Goal: Task Accomplishment & Management: Use online tool/utility

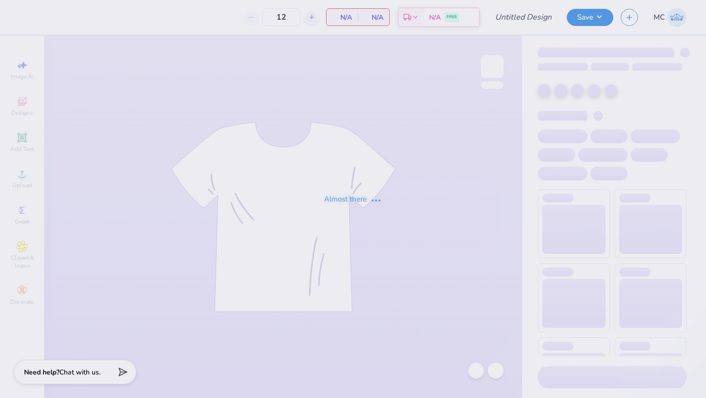
type input "set 1"
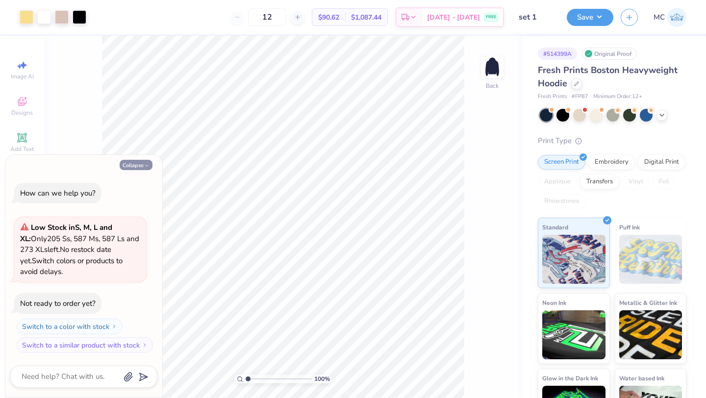
click at [137, 165] on button "Collapse" at bounding box center [136, 165] width 33 height 10
type textarea "x"
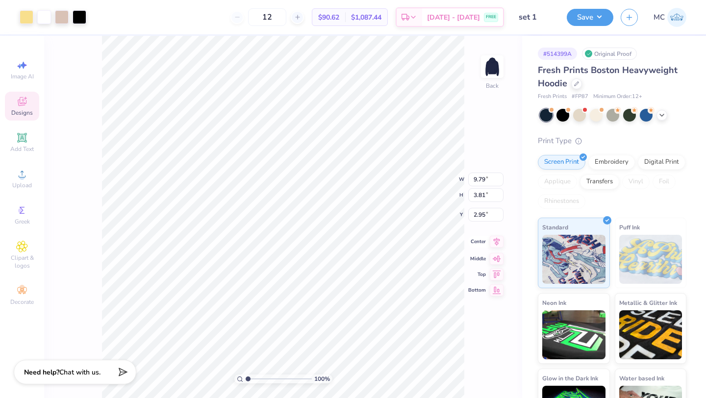
click at [494, 241] on icon at bounding box center [497, 242] width 6 height 8
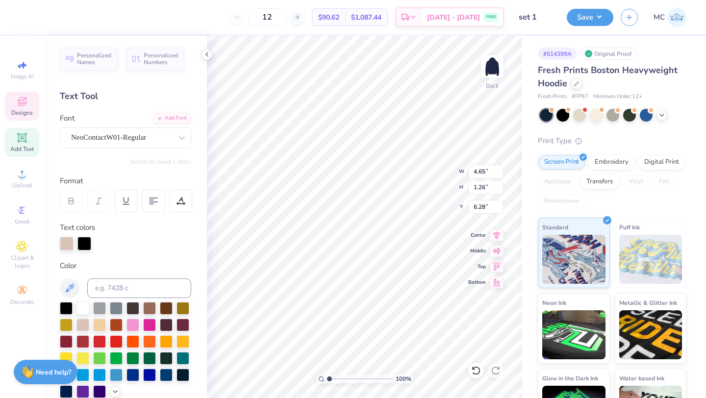
type input "4.65"
type input "1.26"
type input "8.99"
type input "9.79"
type input "3.04"
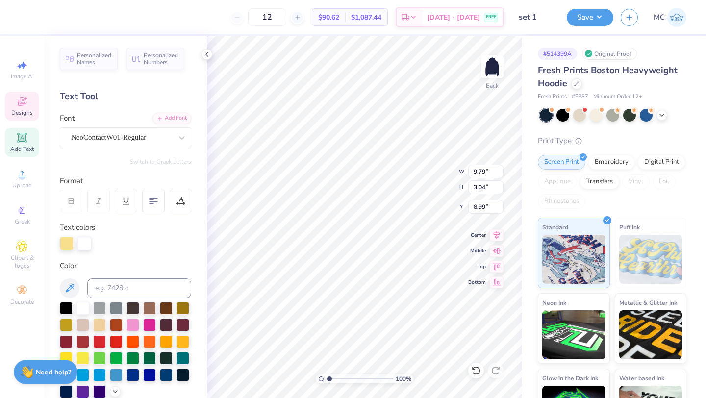
type input "3.00"
type input "12.19"
type input "3.78"
click at [496, 238] on icon at bounding box center [497, 234] width 14 height 12
type input "3.27"
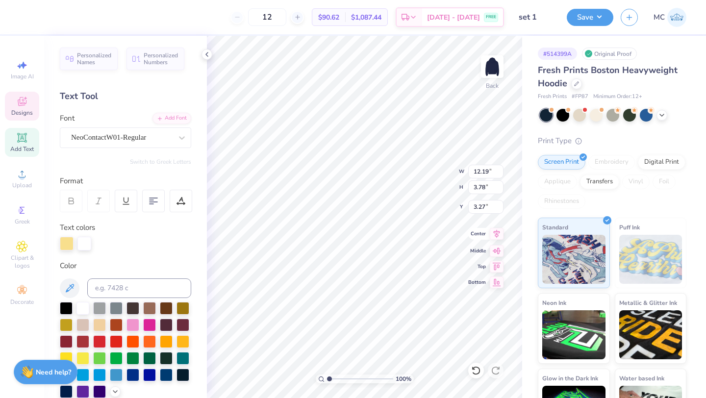
click at [500, 234] on icon at bounding box center [497, 234] width 14 height 12
click at [64, 241] on div at bounding box center [67, 243] width 14 height 14
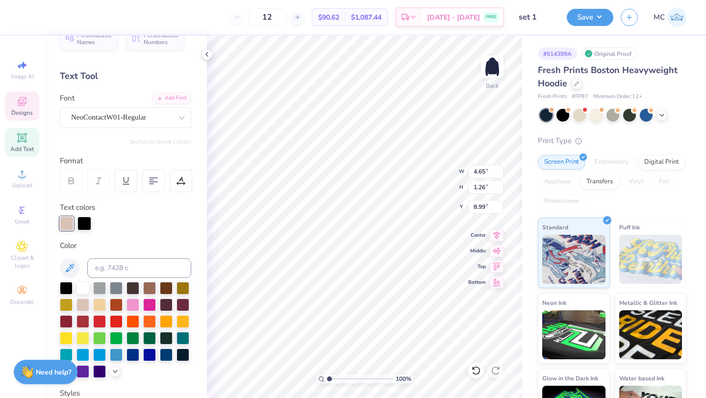
click at [121, 363] on div at bounding box center [125, 330] width 131 height 96
click at [117, 369] on icon at bounding box center [115, 371] width 8 height 8
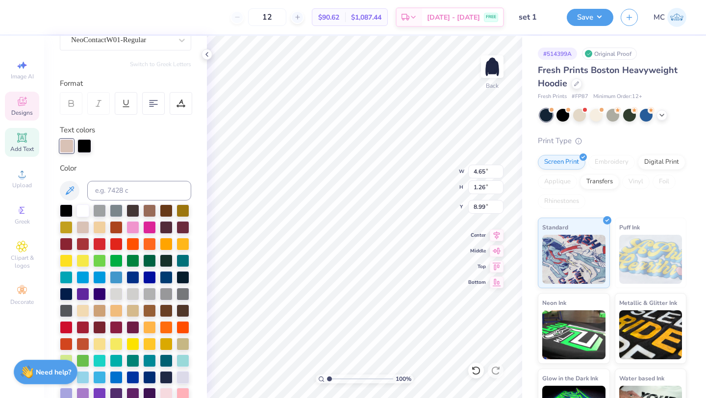
scroll to position [111, 0]
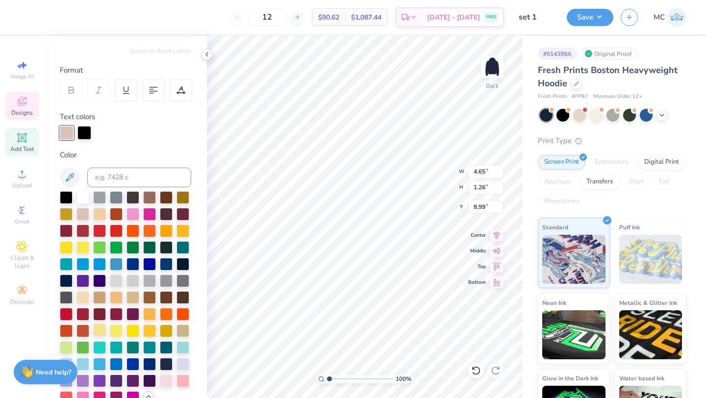
click at [99, 328] on div at bounding box center [99, 329] width 13 height 13
type input "12.19"
type input "3.78"
type input "3.27"
type input "4.65"
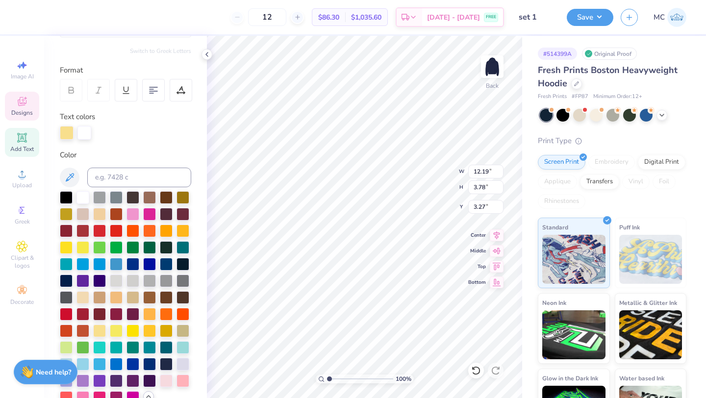
type input "1.26"
type input "8.99"
click at [100, 329] on div at bounding box center [99, 329] width 13 height 13
click at [86, 132] on div at bounding box center [84, 132] width 14 height 14
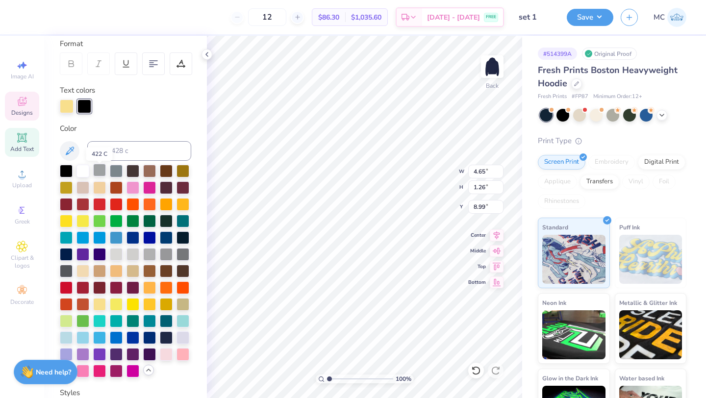
scroll to position [138, 0]
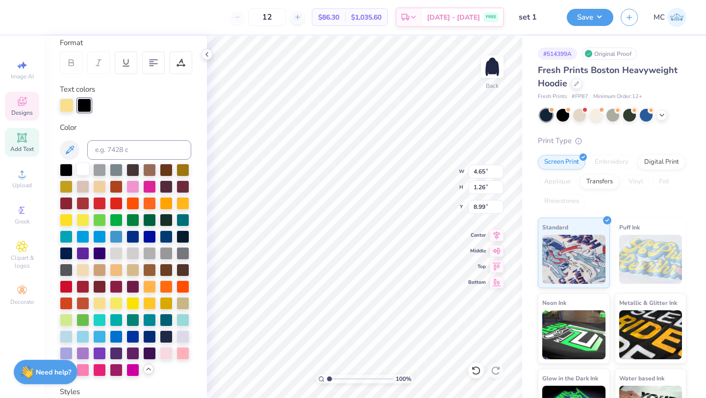
click at [82, 166] on div at bounding box center [82, 169] width 13 height 13
type input "4.22"
type input "1.15"
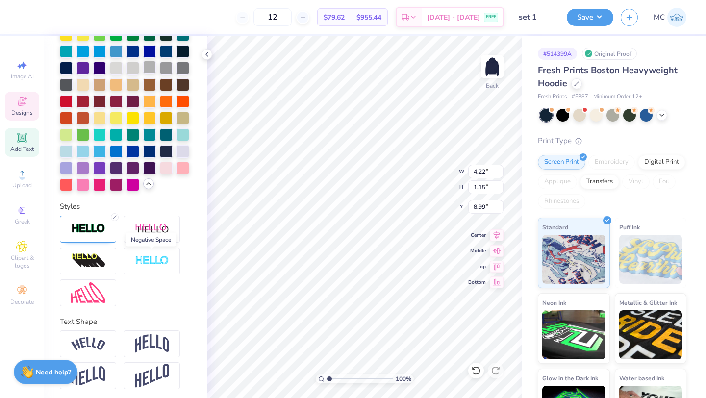
scroll to position [326, 0]
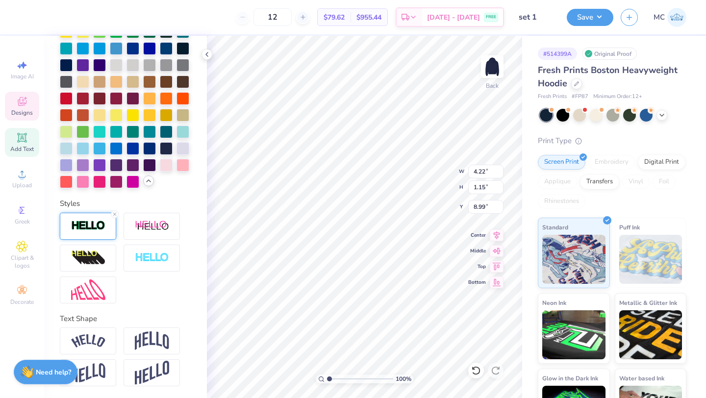
click at [79, 231] on img at bounding box center [88, 225] width 34 height 11
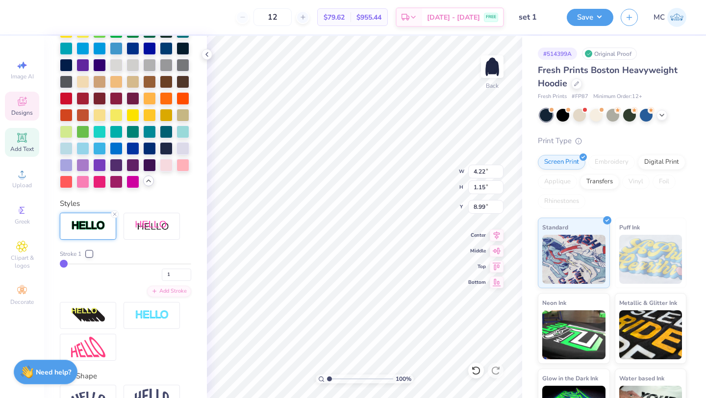
click at [63, 264] on input "range" at bounding box center [125, 263] width 131 height 1
type input "2"
type input "4.25"
type input "1.17"
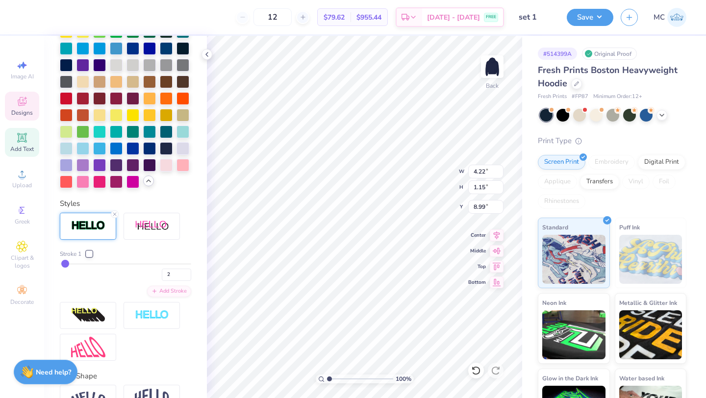
type input "8.98"
type input "7.49"
click at [496, 235] on icon at bounding box center [497, 234] width 14 height 12
type input "7.05"
click at [207, 55] on polyline at bounding box center [207, 54] width 2 height 4
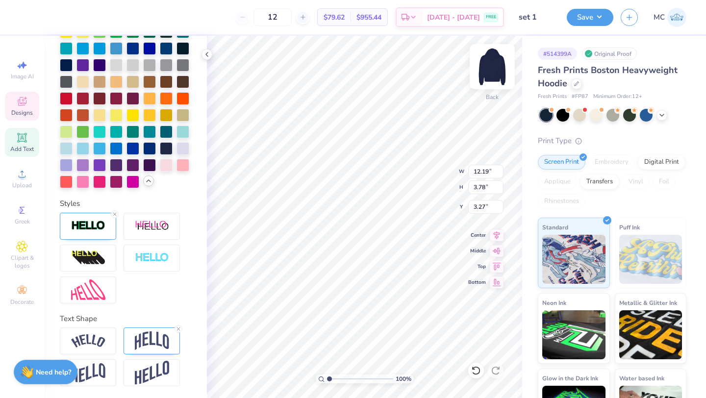
click at [495, 68] on img at bounding box center [491, 66] width 39 height 39
type input "5.32"
click at [498, 237] on icon at bounding box center [497, 234] width 14 height 12
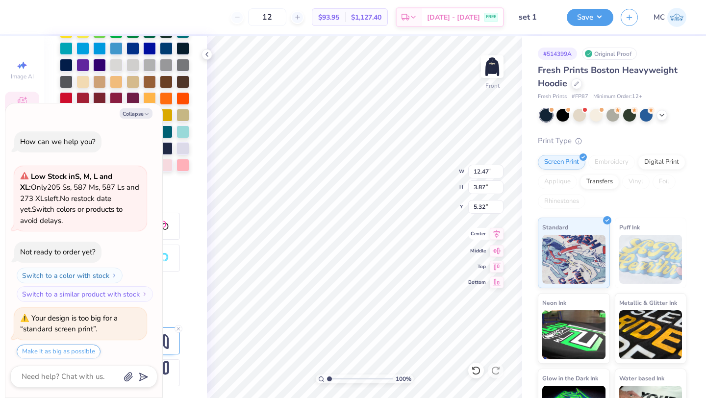
scroll to position [5, 0]
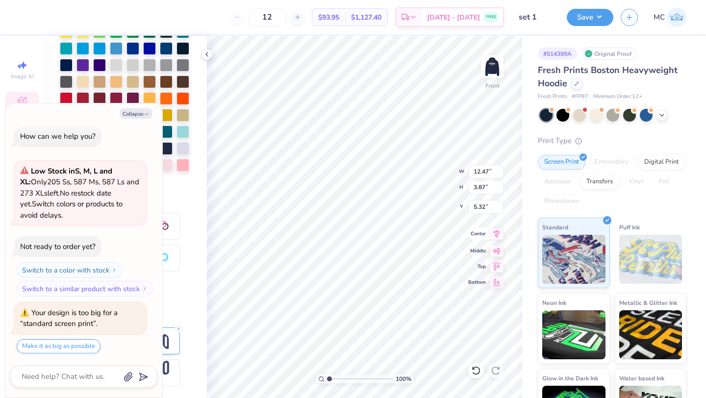
click at [497, 238] on icon at bounding box center [497, 234] width 14 height 12
type textarea "x"
type input "13.16"
type input "4.08"
type textarea "x"
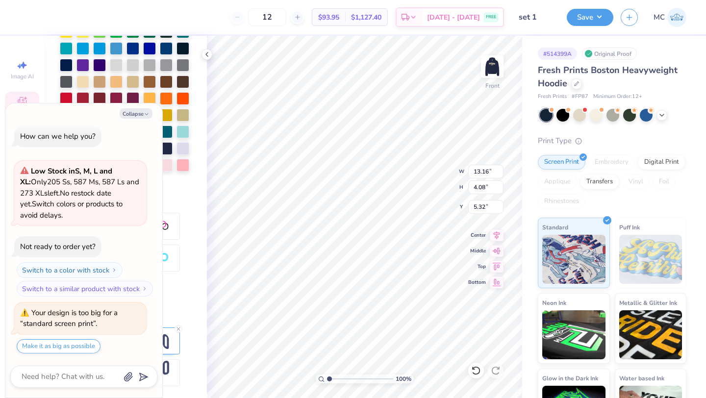
type input "14.04"
type input "4.35"
click at [497, 238] on icon at bounding box center [497, 234] width 14 height 12
type textarea "x"
type input "14.78"
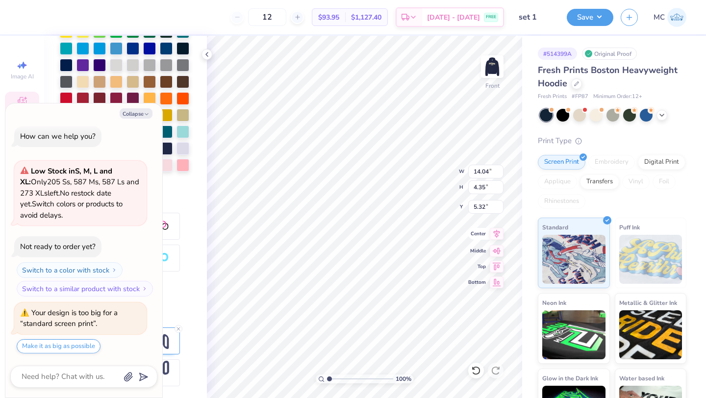
type input "4.58"
click at [497, 236] on icon at bounding box center [497, 234] width 6 height 8
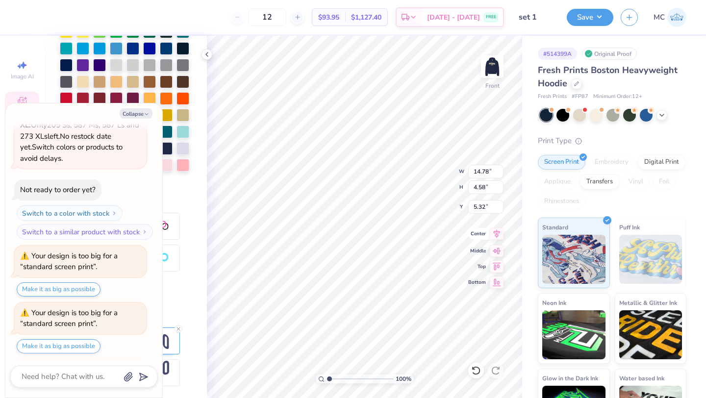
scroll to position [119, 0]
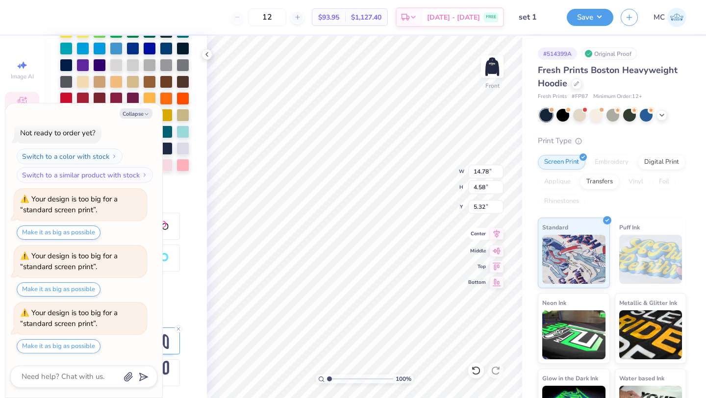
click at [500, 236] on icon at bounding box center [497, 234] width 14 height 12
click at [497, 74] on img at bounding box center [491, 66] width 39 height 39
click at [141, 117] on button "Collapse" at bounding box center [136, 113] width 33 height 10
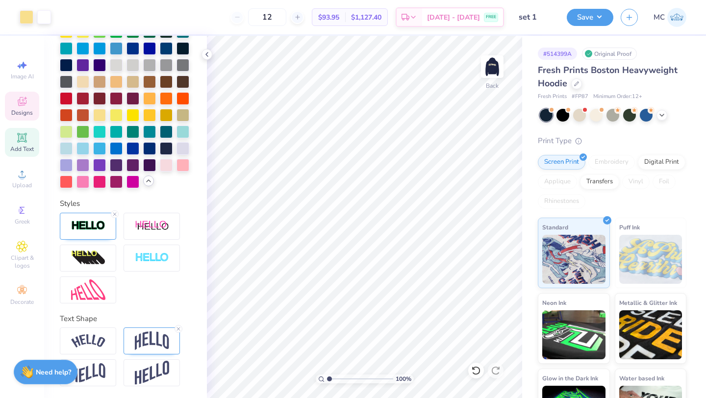
click at [16, 110] on span "Designs" at bounding box center [22, 113] width 22 height 8
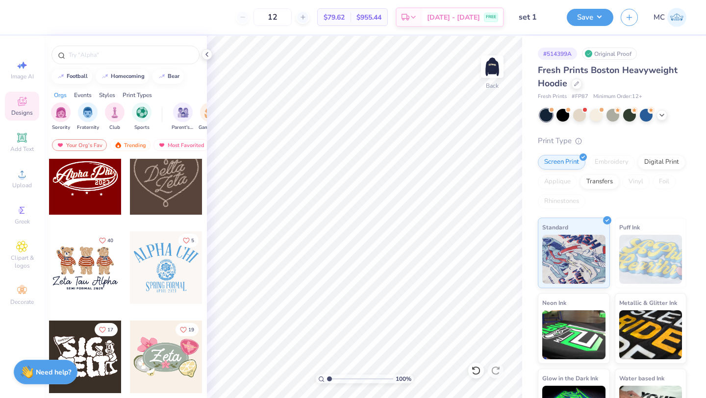
scroll to position [373, 0]
click at [85, 176] on div at bounding box center [85, 179] width 73 height 73
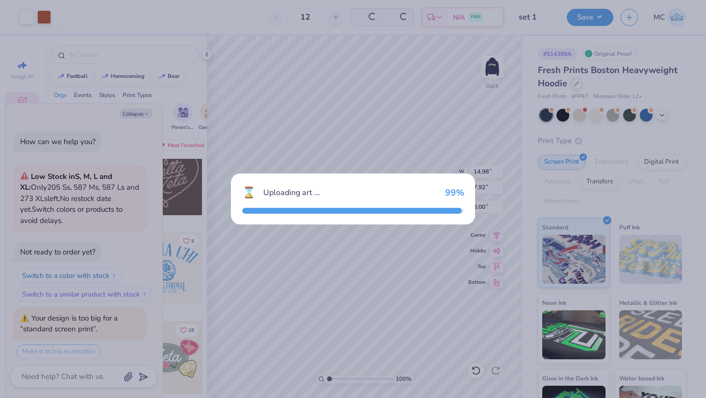
scroll to position [168, 0]
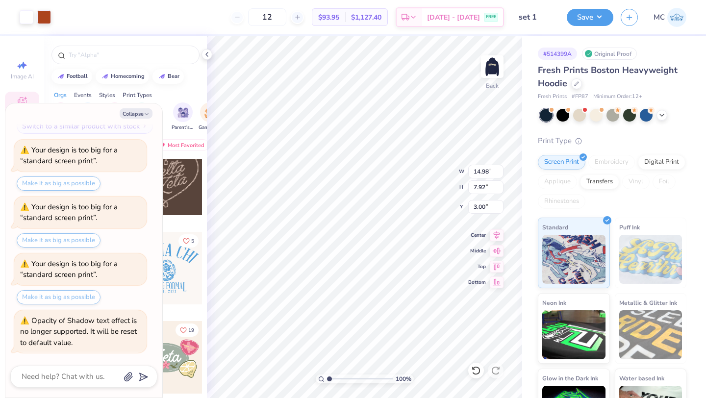
type textarea "x"
type input "3.74"
type textarea "x"
type input "3.75"
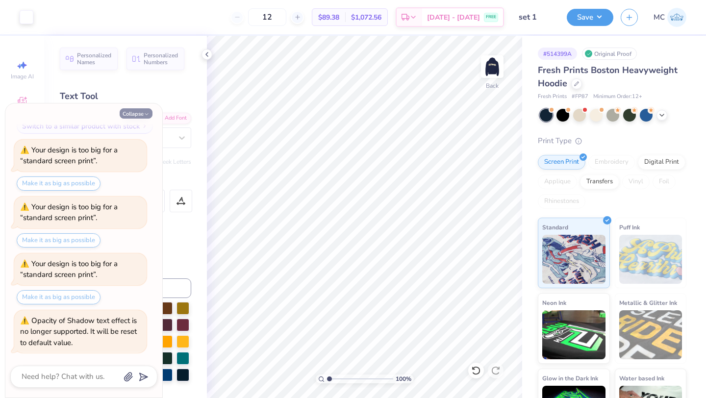
click at [140, 113] on button "Collapse" at bounding box center [136, 113] width 33 height 10
type textarea "x"
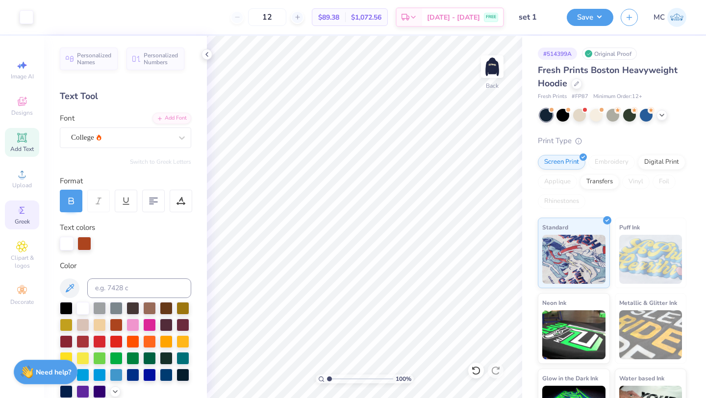
click at [25, 211] on icon at bounding box center [22, 210] width 12 height 12
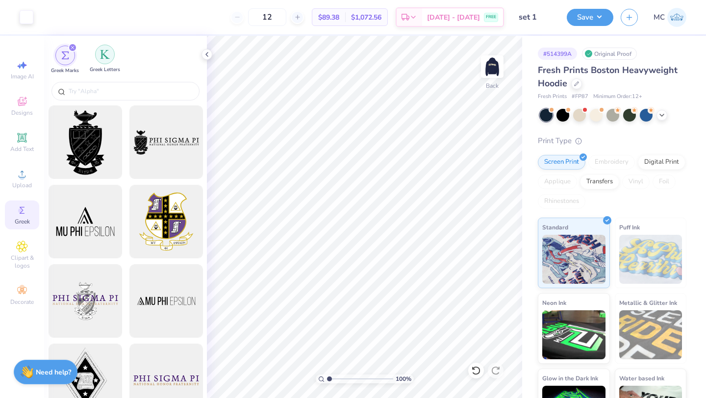
click at [106, 56] on img "filter for Greek Letters" at bounding box center [105, 55] width 10 height 10
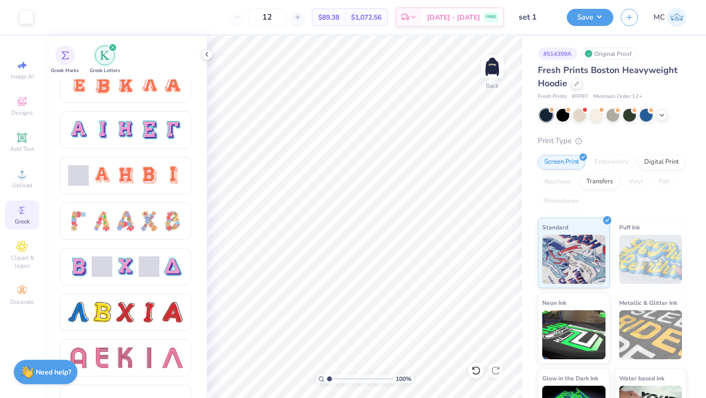
scroll to position [659, 0]
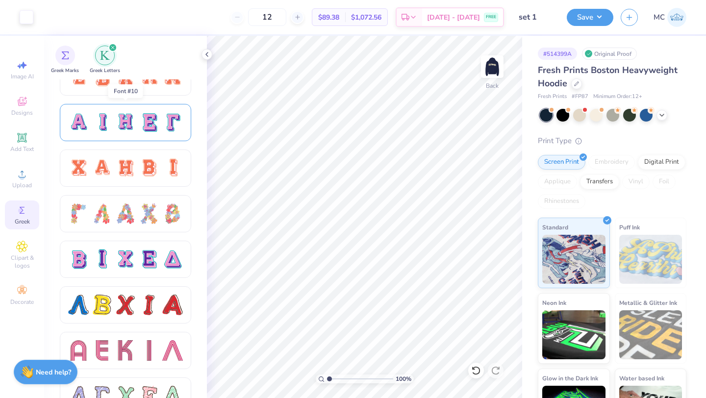
click at [129, 125] on div at bounding box center [125, 122] width 21 height 21
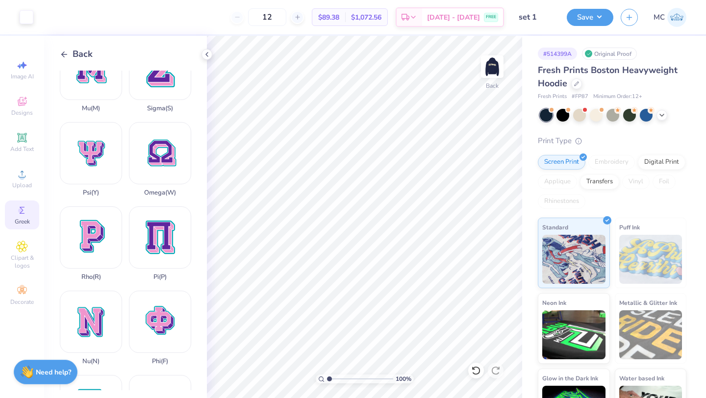
scroll to position [456, 0]
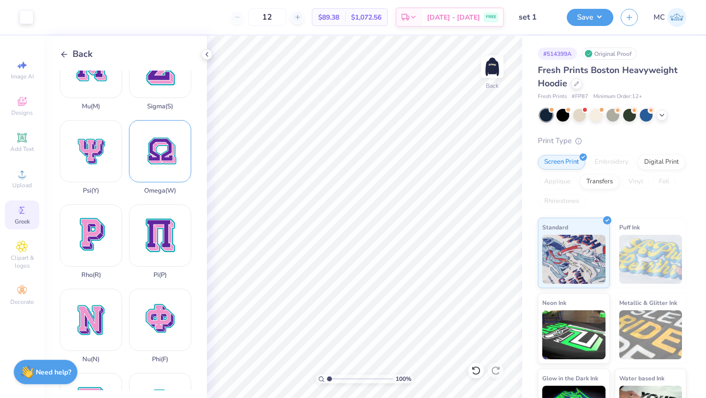
click at [152, 164] on div "Omega ( W )" at bounding box center [160, 157] width 62 height 75
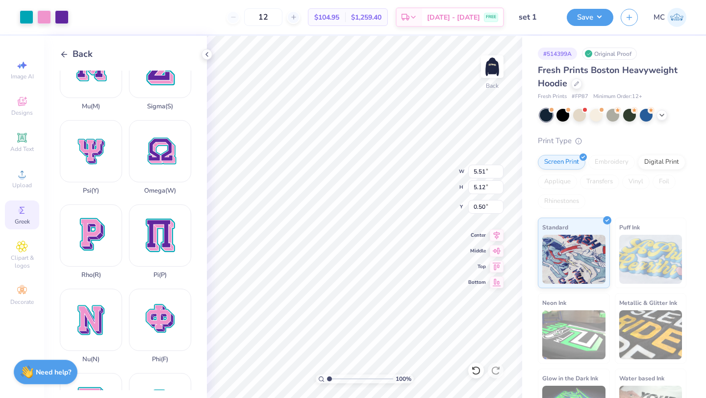
type input "5.51"
type input "5.12"
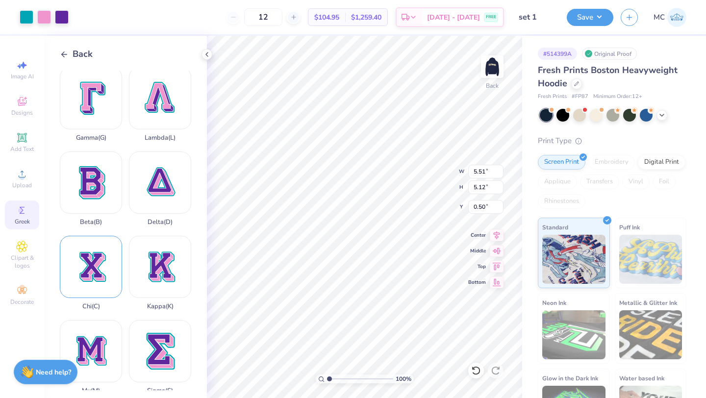
scroll to position [173, 0]
click at [94, 269] on div "Chi ( C )" at bounding box center [91, 272] width 62 height 75
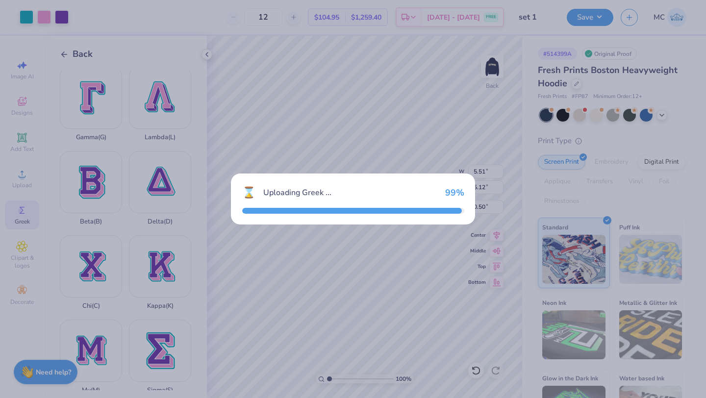
type input "11.07"
type input "12.50"
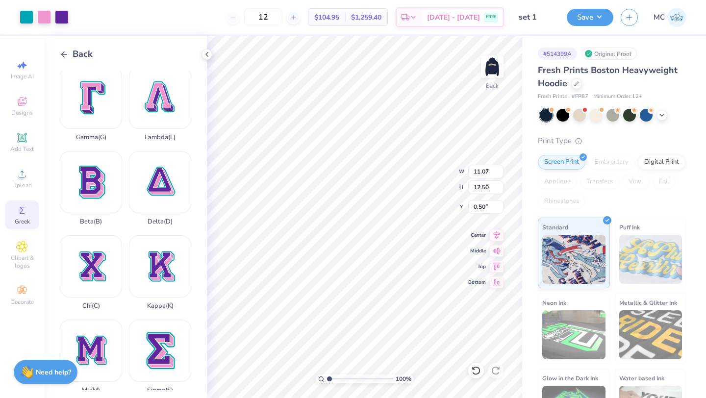
type input "3.99"
type input "4.50"
type input "3.43"
type input "3.87"
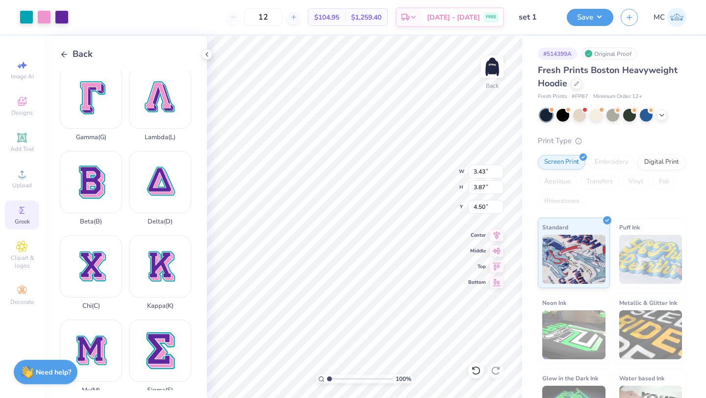
type input "4.81"
type input "5.51"
type input "5.12"
type input "0.50"
type input "4.08"
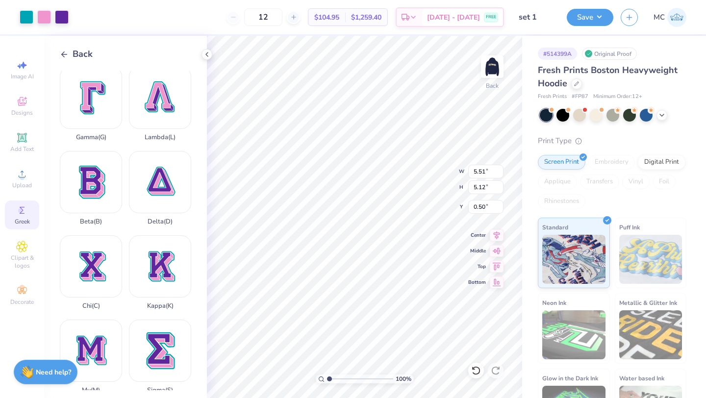
type input "3.79"
type input "4.85"
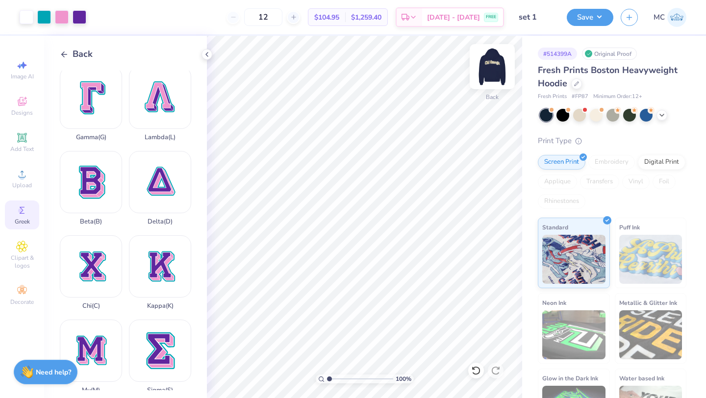
click at [488, 64] on img at bounding box center [491, 66] width 39 height 39
click at [488, 65] on img at bounding box center [491, 66] width 39 height 39
